Goal: Task Accomplishment & Management: Use online tool/utility

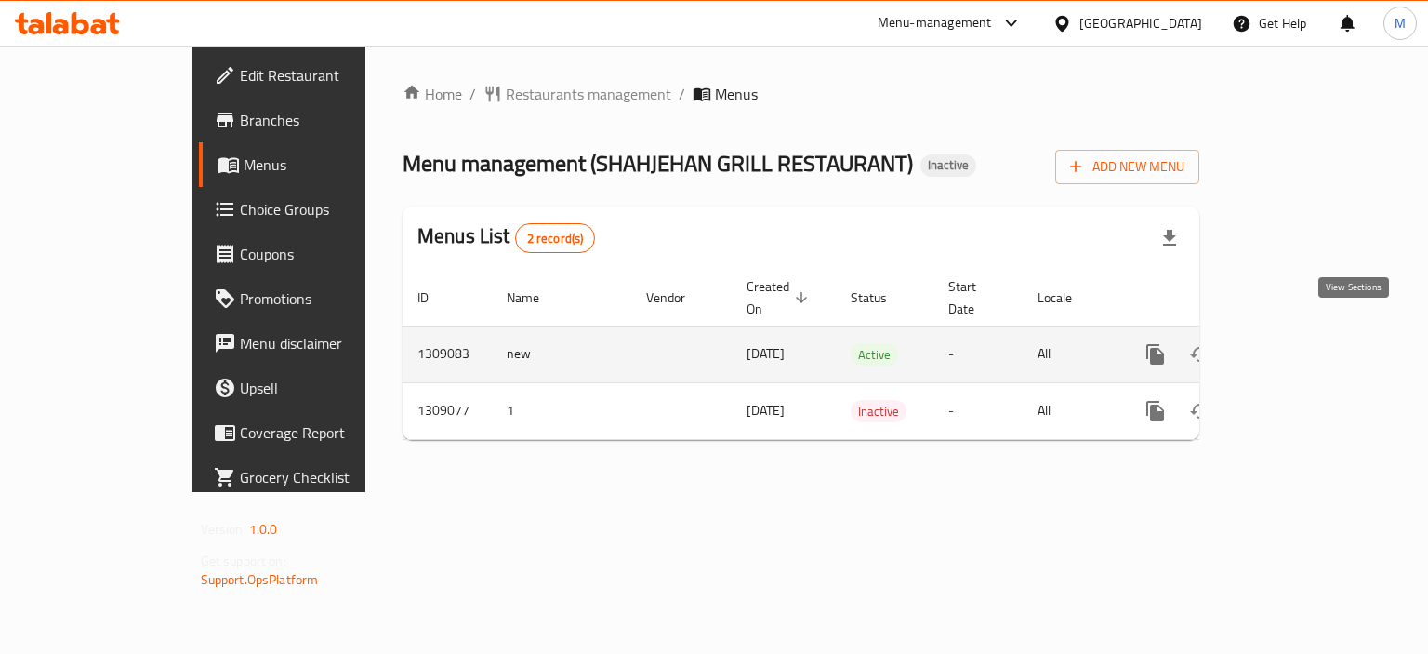
click at [1298, 346] on icon "enhanced table" at bounding box center [1289, 354] width 17 height 17
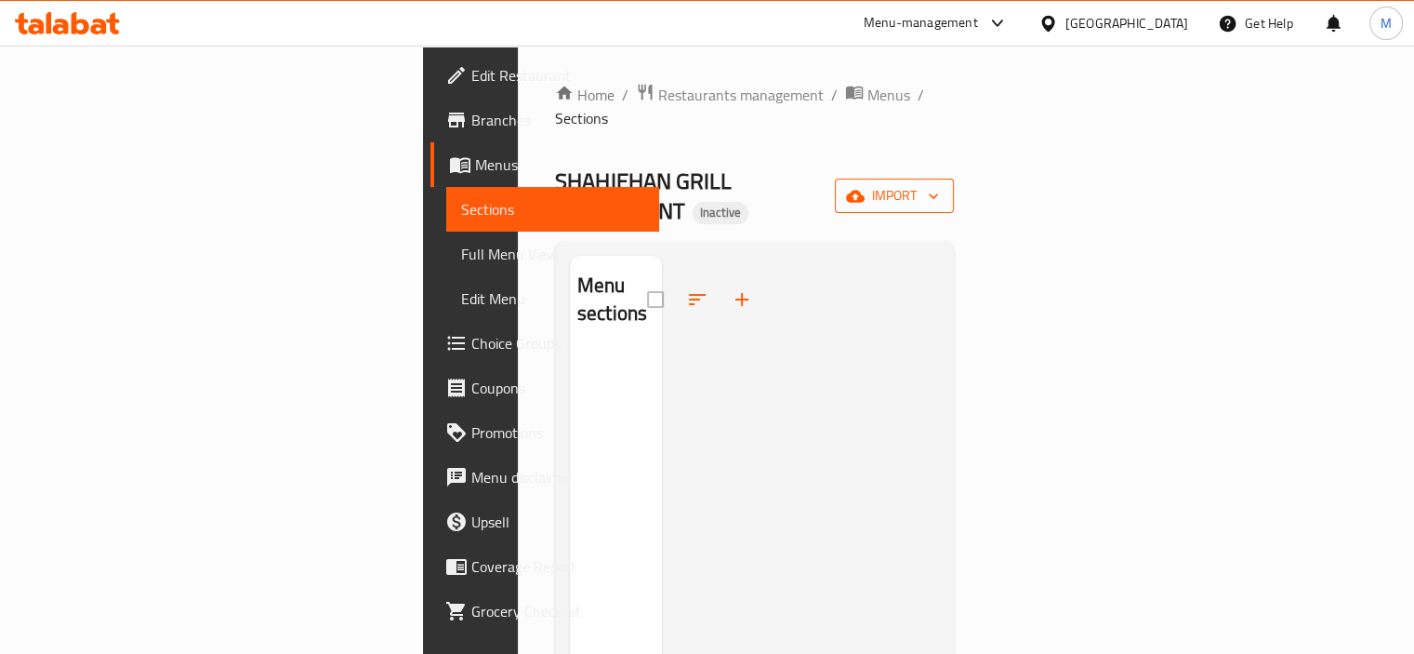
click at [954, 179] on button "import" at bounding box center [894, 196] width 119 height 34
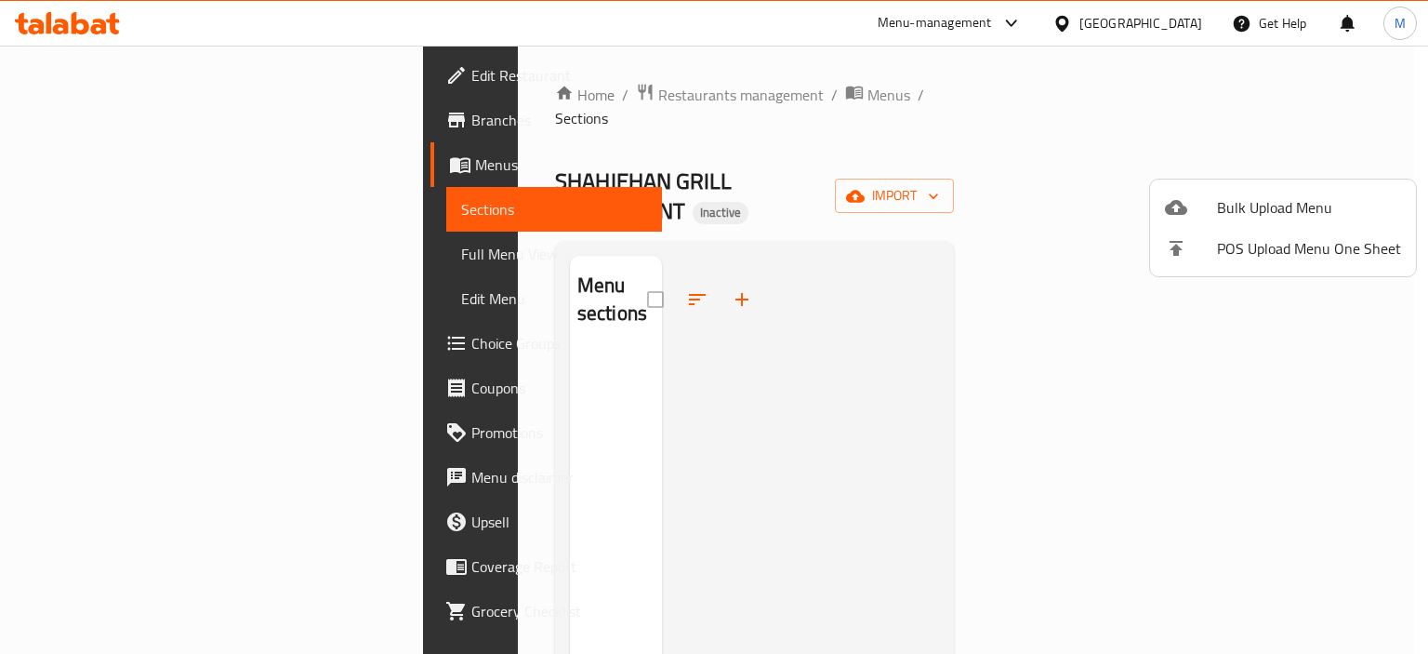
click at [1345, 163] on div at bounding box center [714, 327] width 1428 height 654
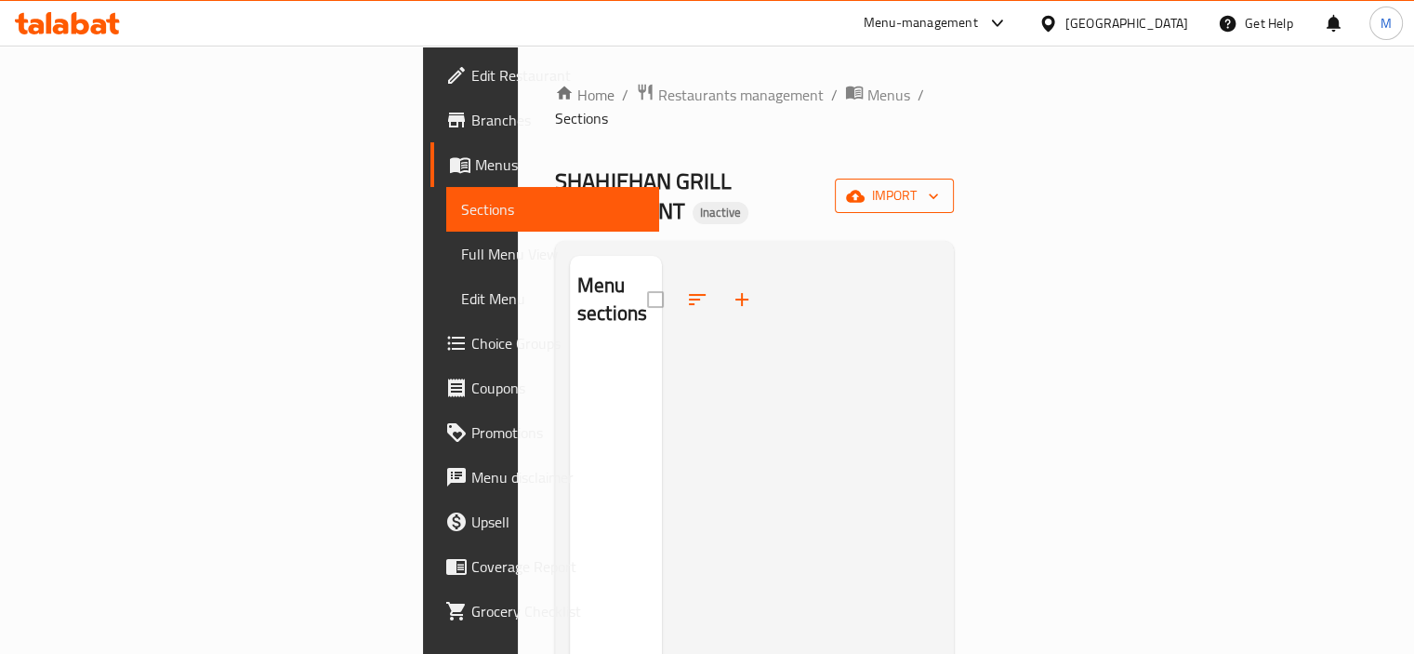
click at [939, 184] on span "import" at bounding box center [894, 195] width 89 height 23
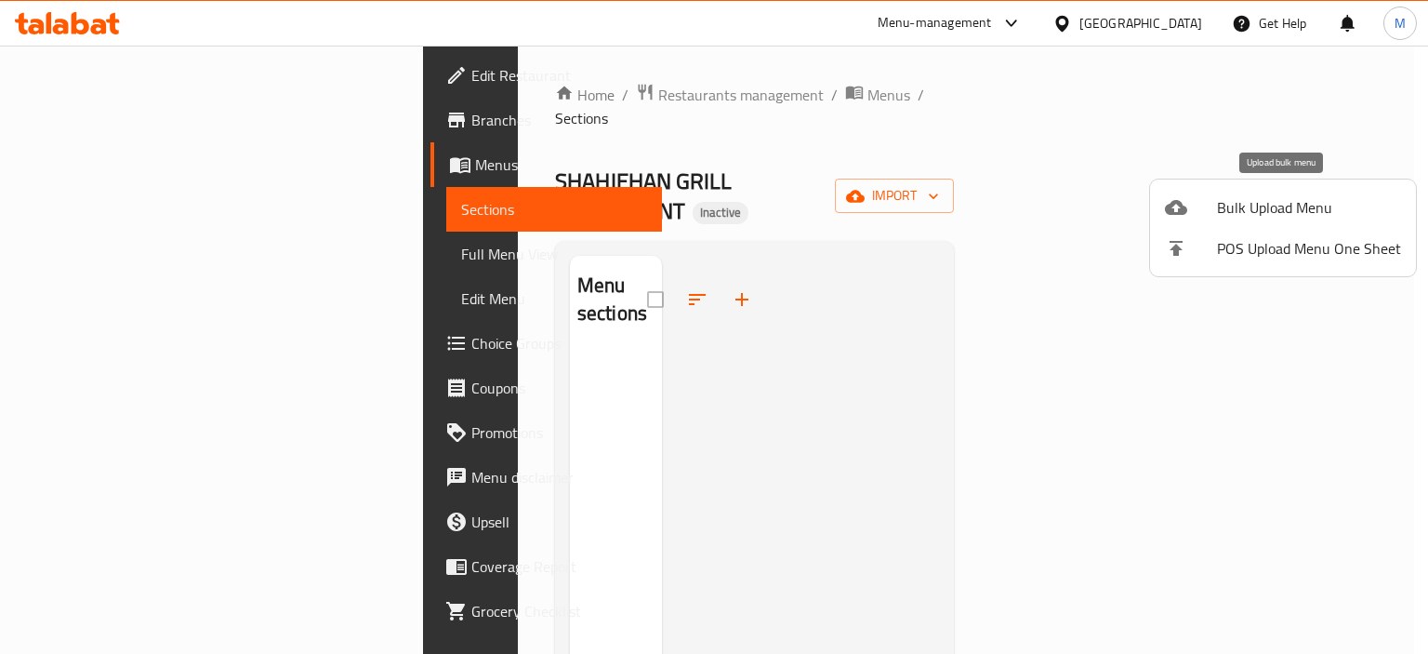
click at [1223, 228] on li "POS Upload Menu One Sheet" at bounding box center [1283, 248] width 266 height 41
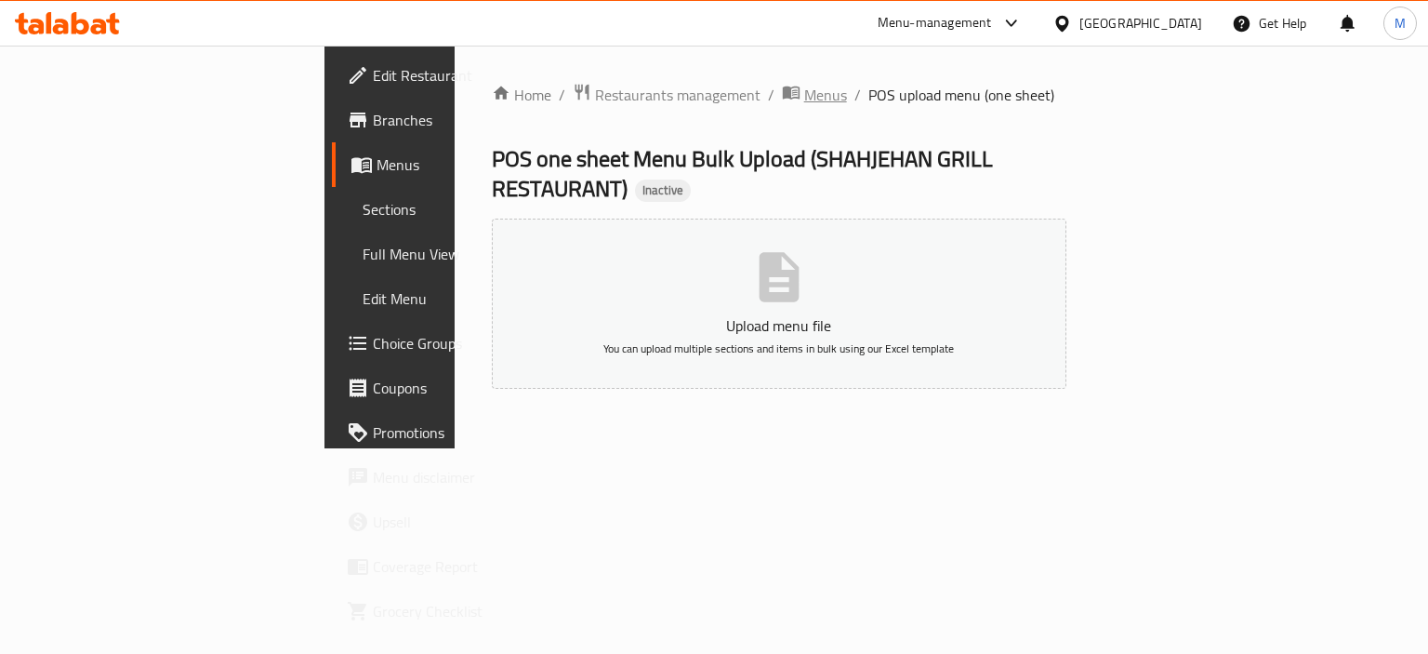
click at [804, 88] on span "Menus" at bounding box center [825, 95] width 43 height 22
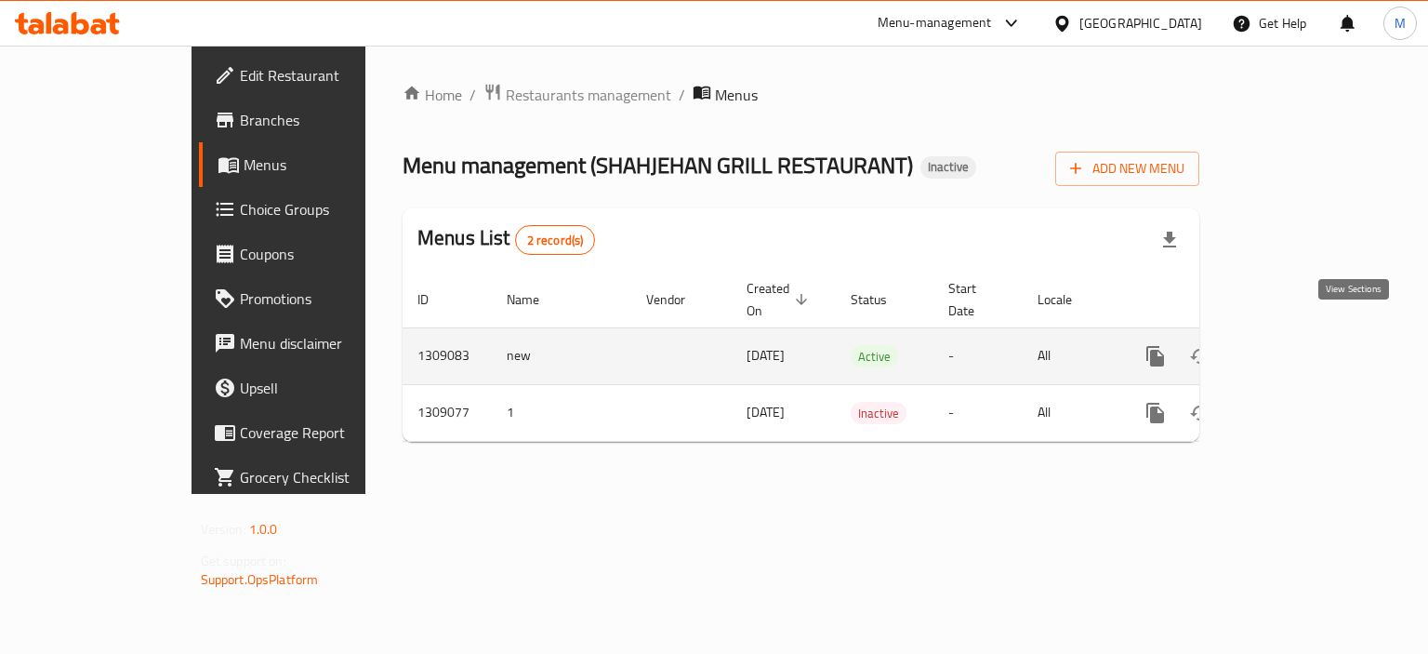
click at [1301, 345] on icon "enhanced table" at bounding box center [1289, 356] width 22 height 22
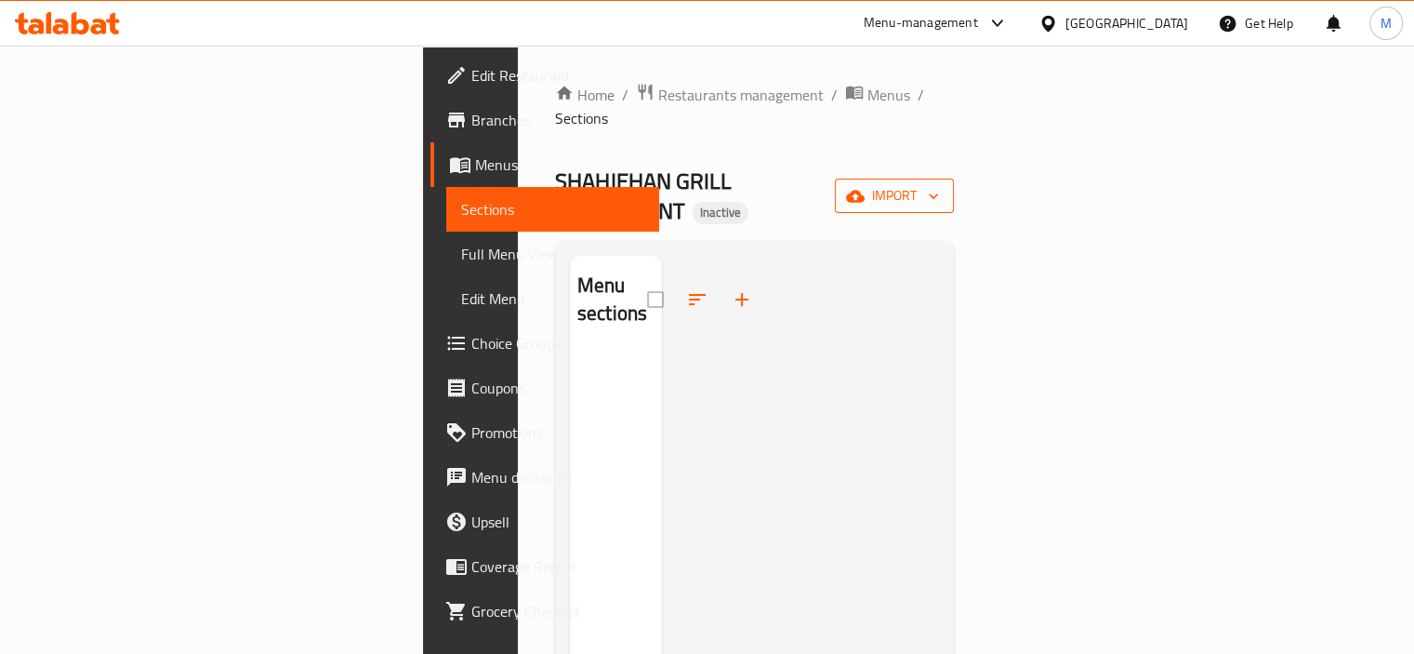
click at [939, 184] on span "import" at bounding box center [894, 195] width 89 height 23
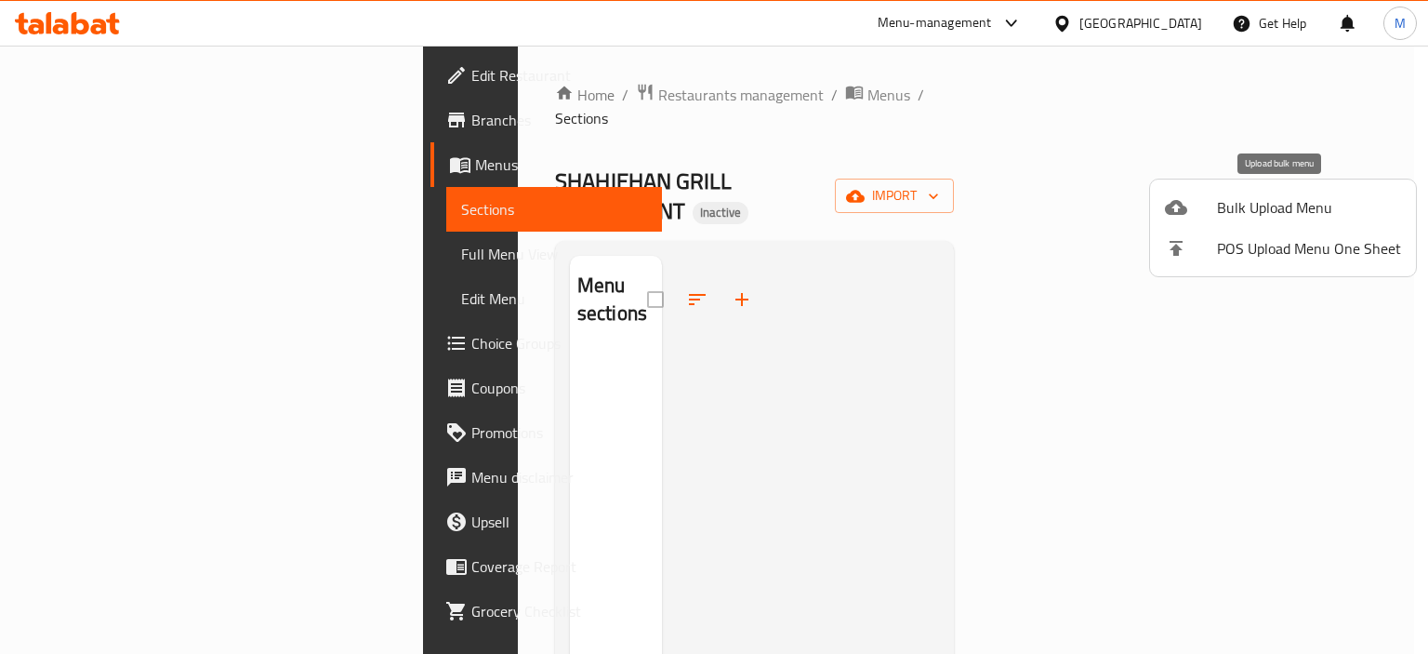
click at [1324, 216] on span "Bulk Upload Menu" at bounding box center [1309, 207] width 184 height 22
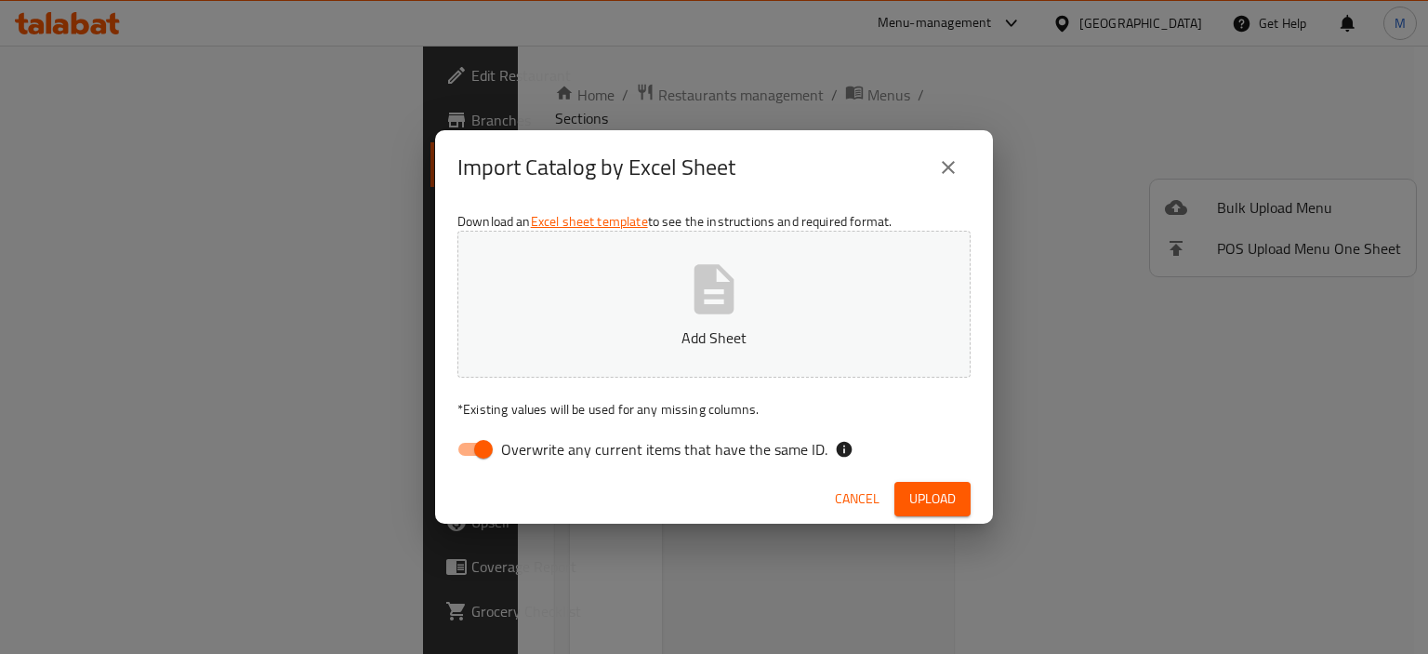
click at [892, 323] on button "Add Sheet" at bounding box center [713, 304] width 513 height 147
click at [739, 460] on span "Overwrite any current items that have the same ID." at bounding box center [664, 449] width 326 height 22
click at [536, 461] on input "Overwrite any current items that have the same ID." at bounding box center [483, 448] width 106 height 35
checkbox input "false"
click at [933, 494] on span "Upload" at bounding box center [932, 498] width 46 height 23
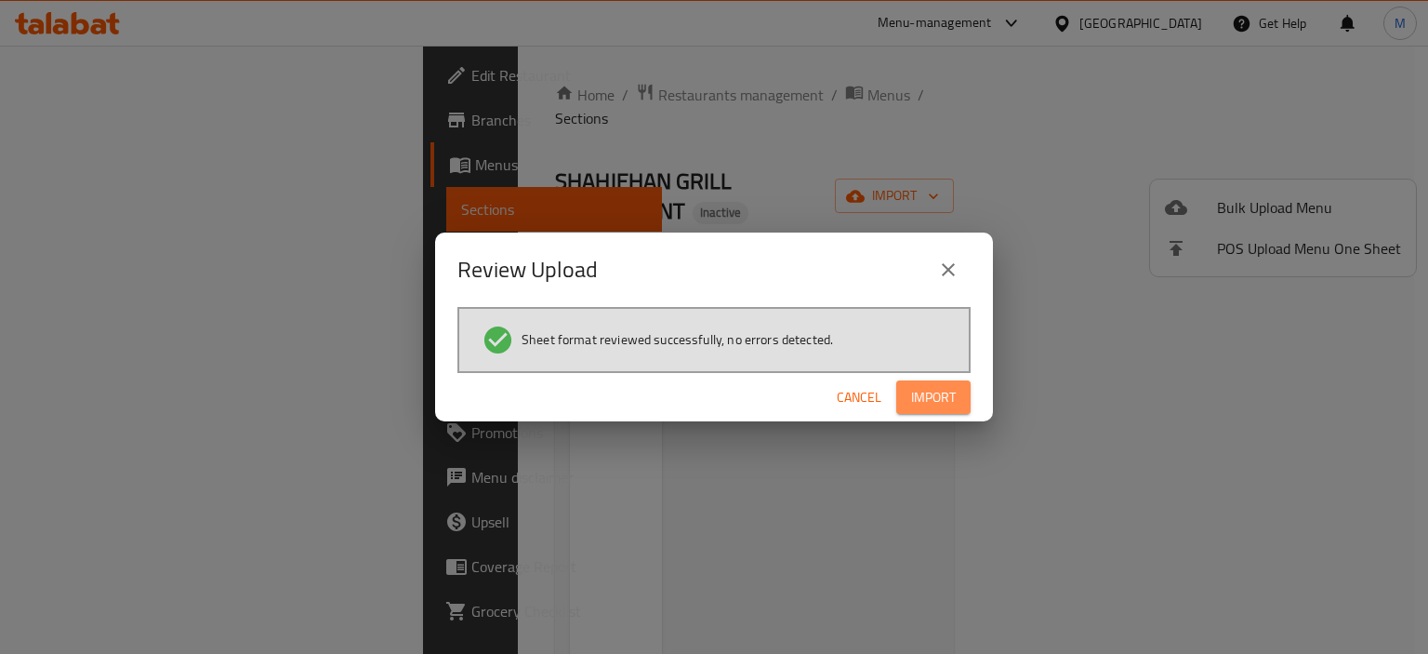
click at [967, 395] on button "Import" at bounding box center [933, 397] width 74 height 34
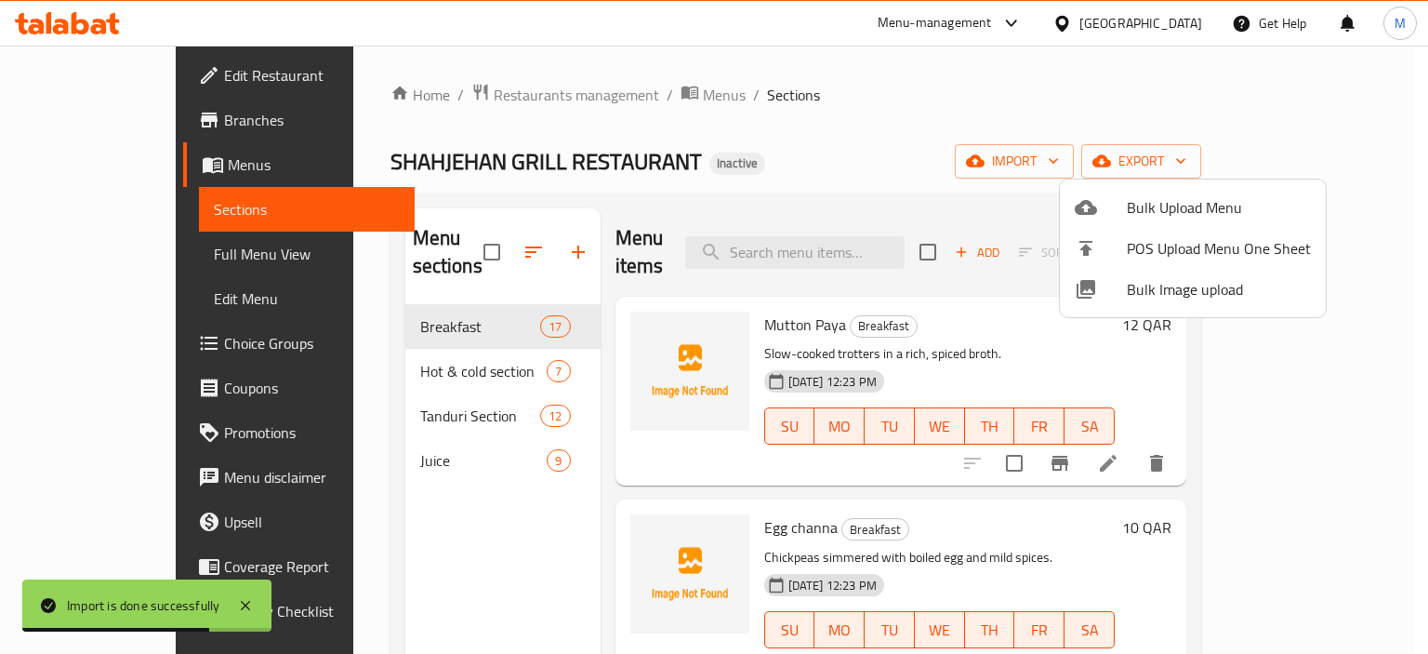
click at [93, 112] on div at bounding box center [714, 327] width 1428 height 654
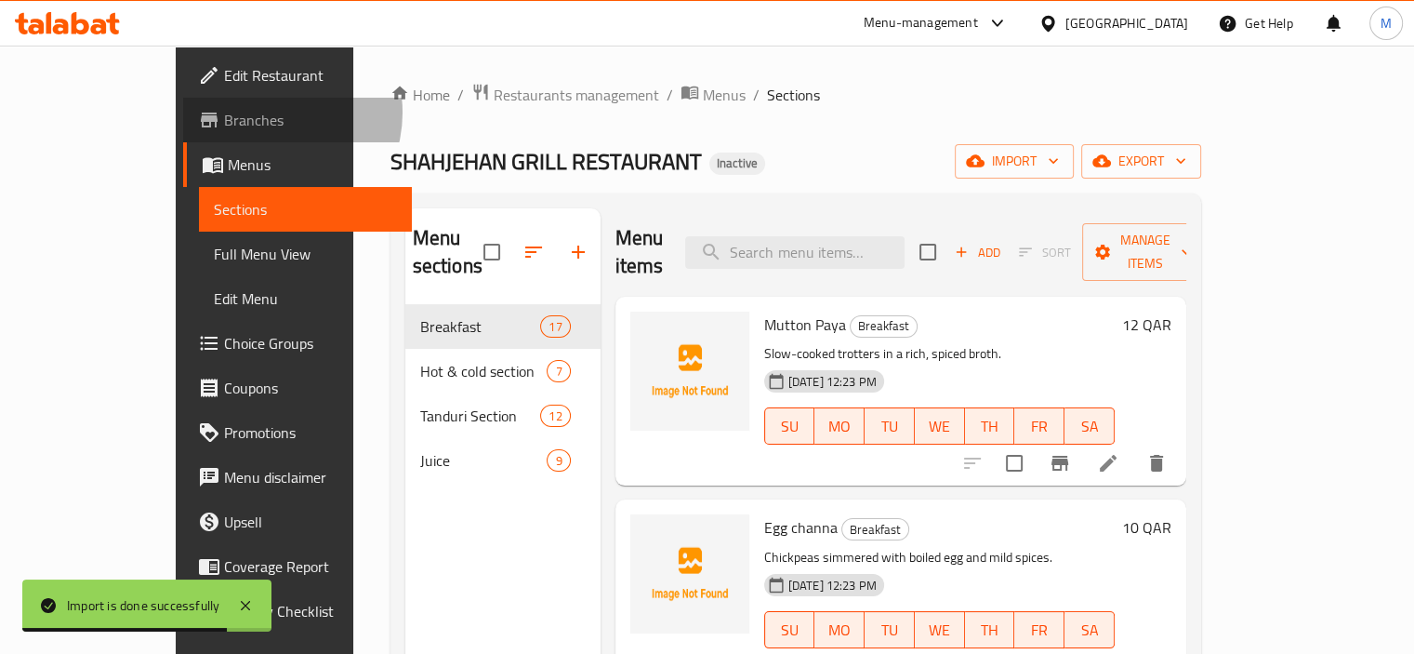
click at [224, 112] on span "Branches" at bounding box center [310, 120] width 173 height 22
